Goal: Task Accomplishment & Management: Manage account settings

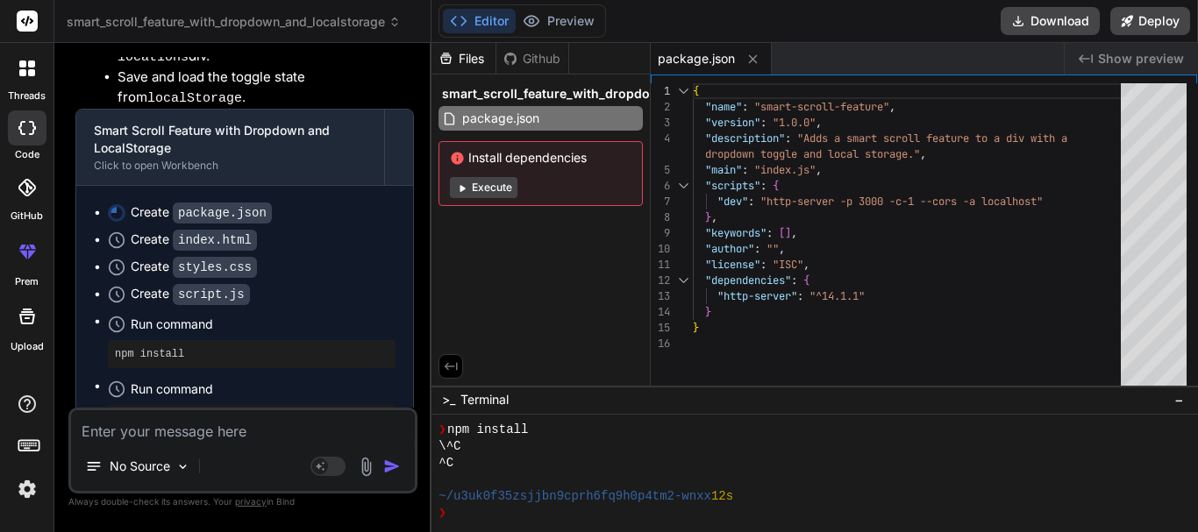
scroll to position [117, 0]
click at [28, 87] on div "threads" at bounding box center [26, 73] width 53 height 61
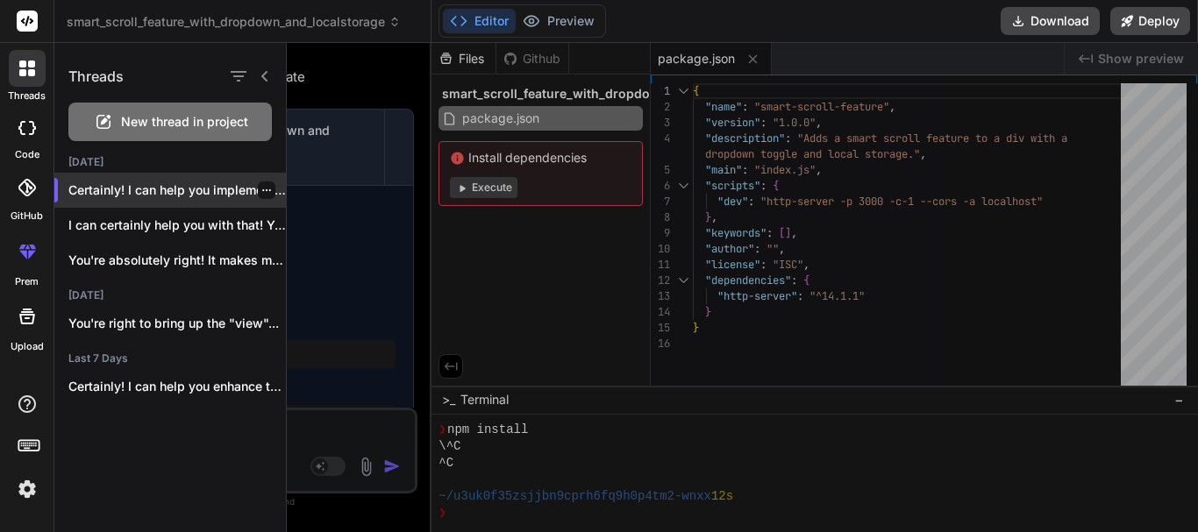
click at [258, 193] on div at bounding box center [267, 191] width 18 height 18
click at [261, 192] on icon "button" at bounding box center [266, 190] width 11 height 11
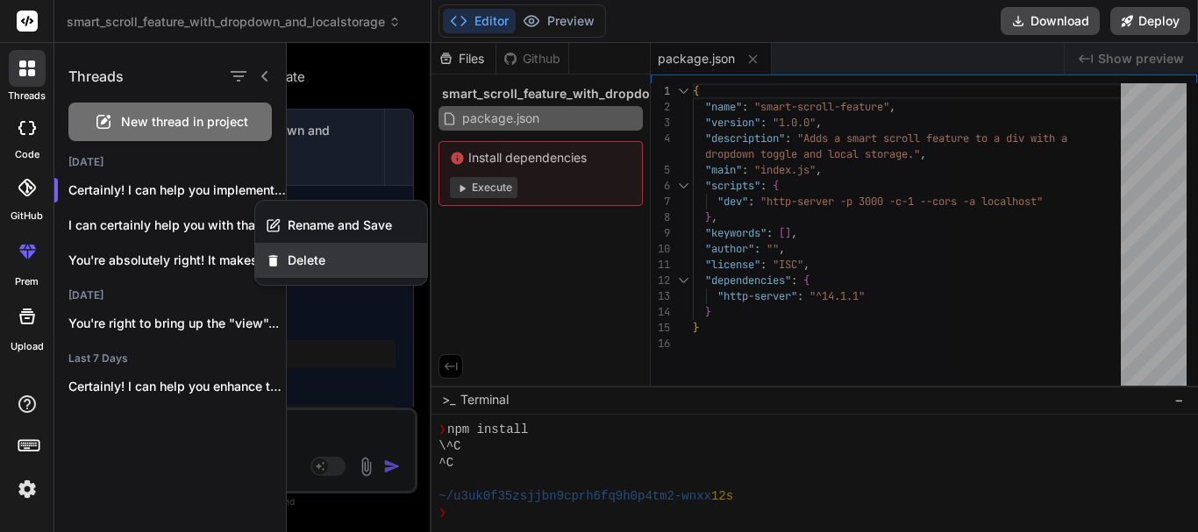
click at [302, 262] on span "Delete" at bounding box center [307, 261] width 38 height 18
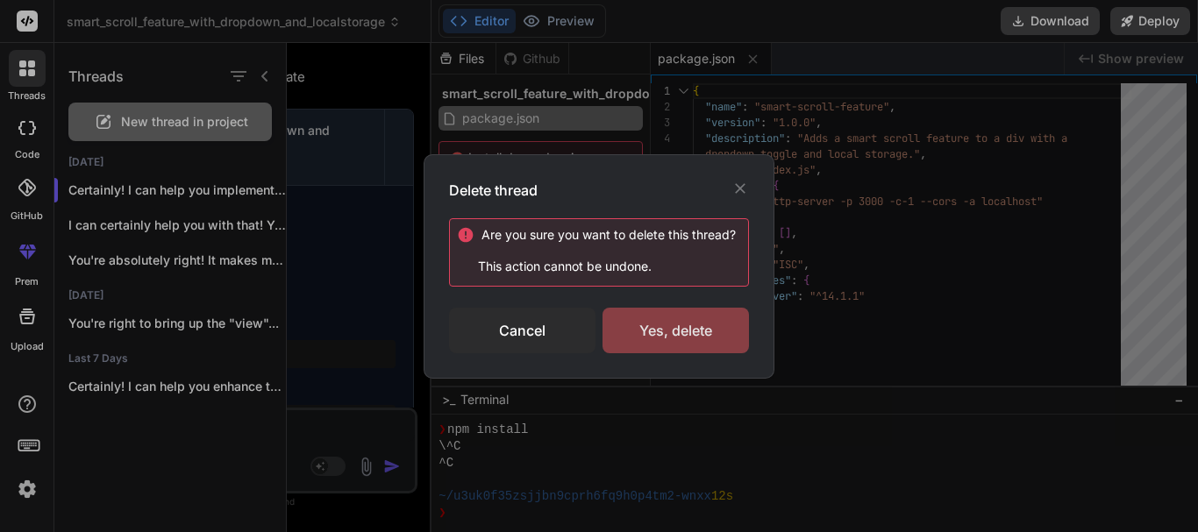
click at [671, 348] on div "Yes, delete" at bounding box center [675, 331] width 146 height 46
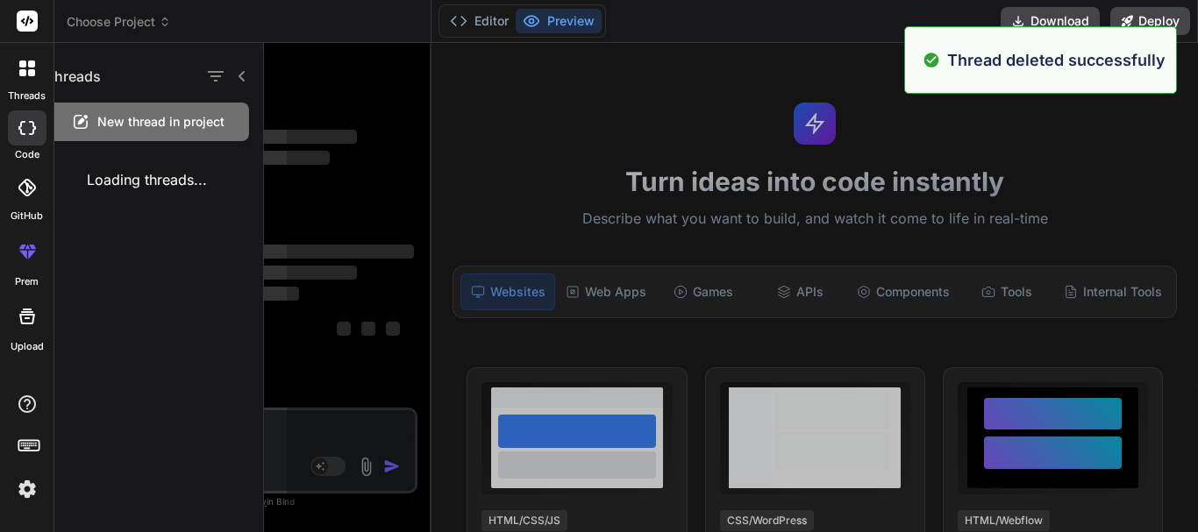
scroll to position [0, 0]
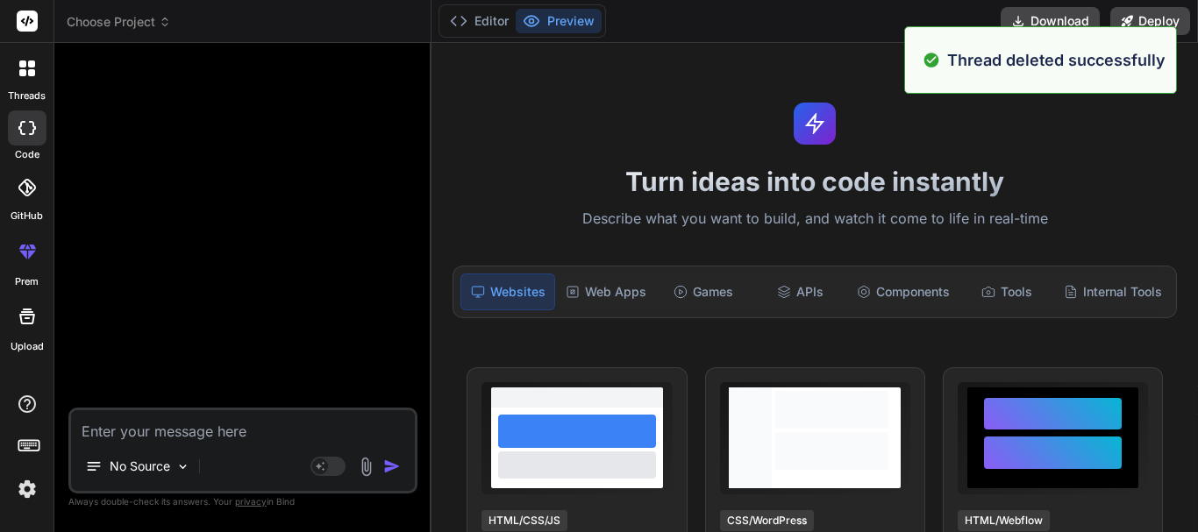
click at [36, 81] on div at bounding box center [27, 68] width 37 height 37
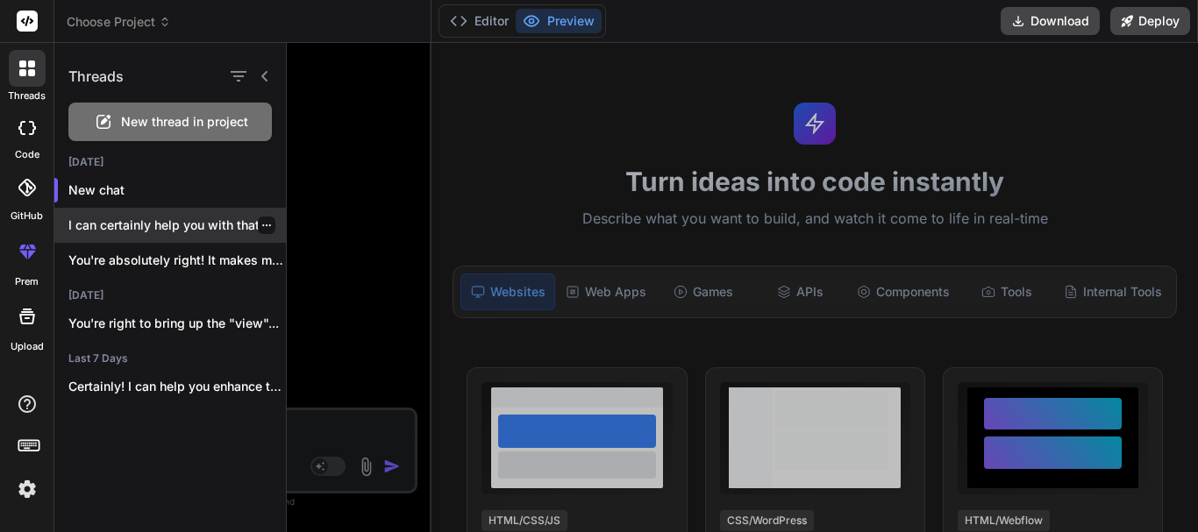
click at [263, 225] on icon "button" at bounding box center [266, 225] width 9 height 2
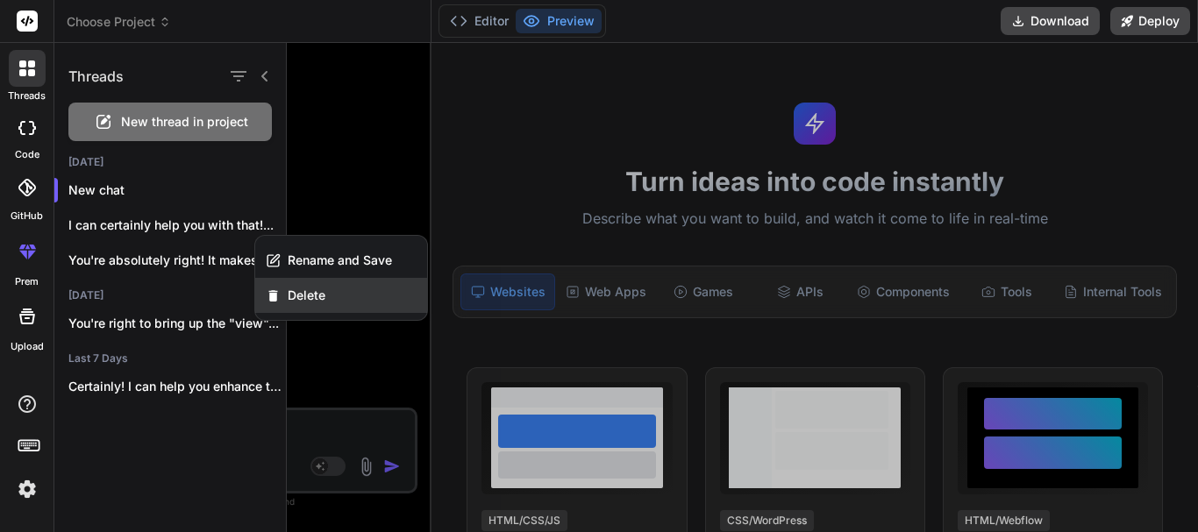
click at [315, 292] on span "Delete" at bounding box center [307, 296] width 38 height 18
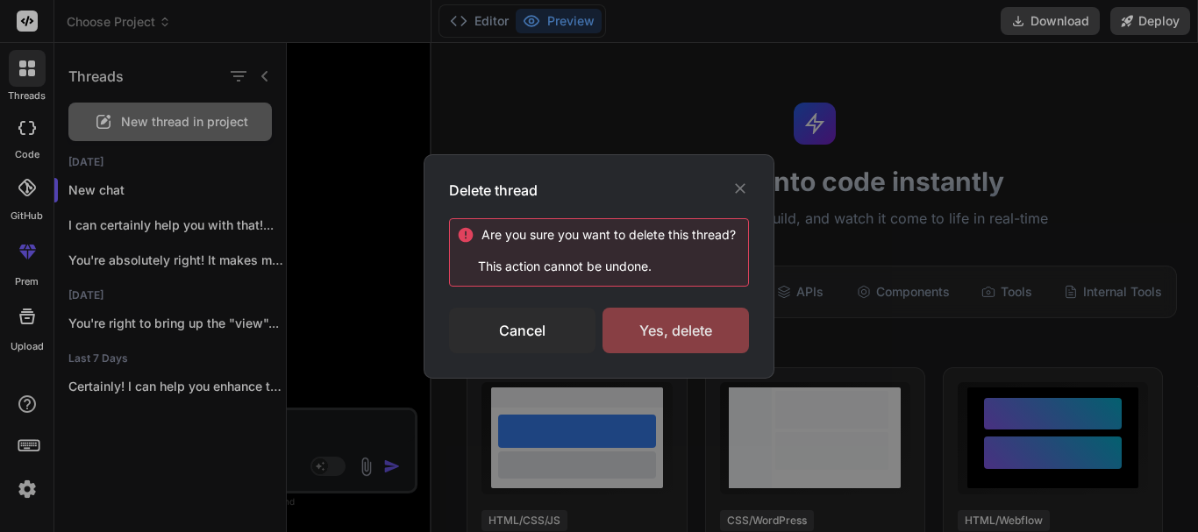
click at [674, 338] on div "Yes, delete" at bounding box center [675, 331] width 146 height 46
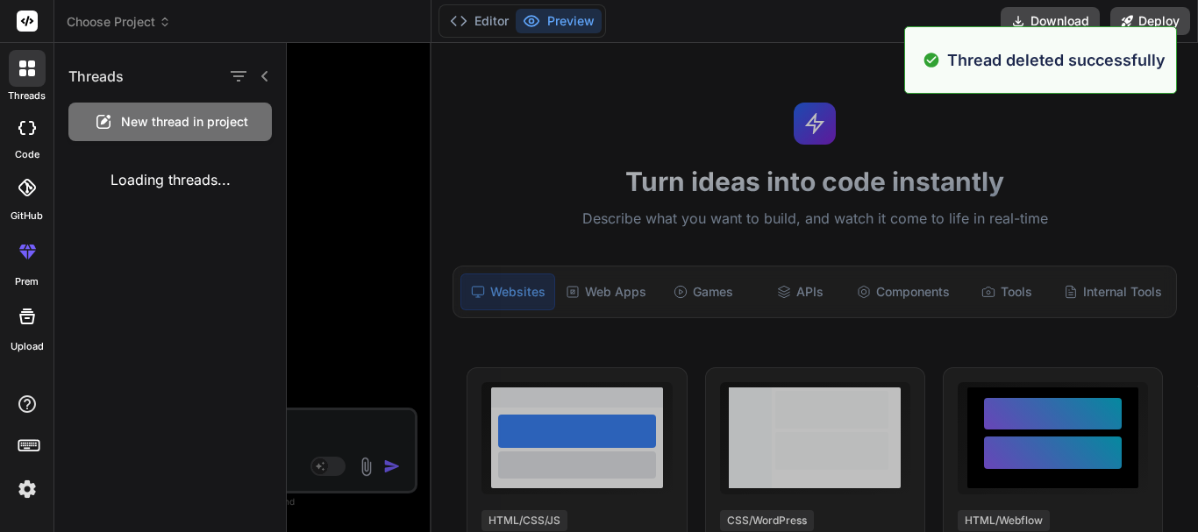
type textarea "x"
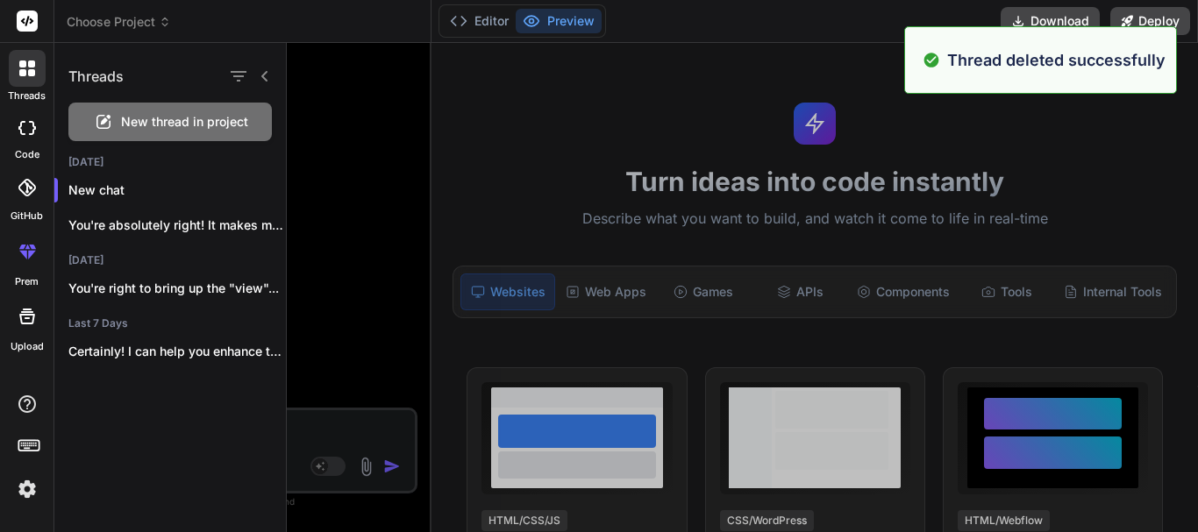
click at [355, 134] on div at bounding box center [742, 287] width 911 height 489
